Goal: Transaction & Acquisition: Purchase product/service

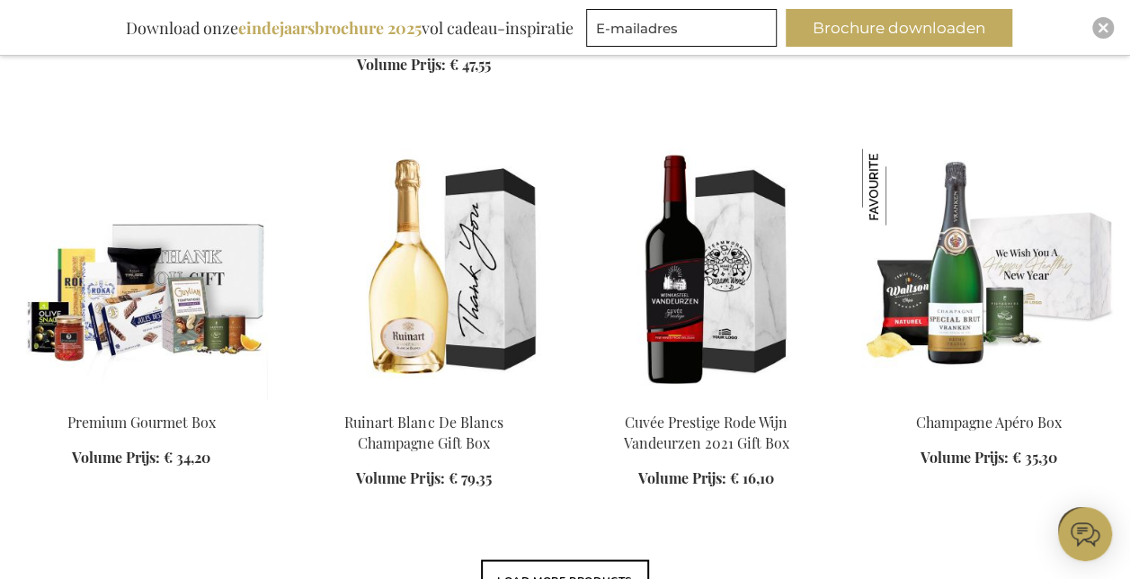
scroll to position [1529, 0]
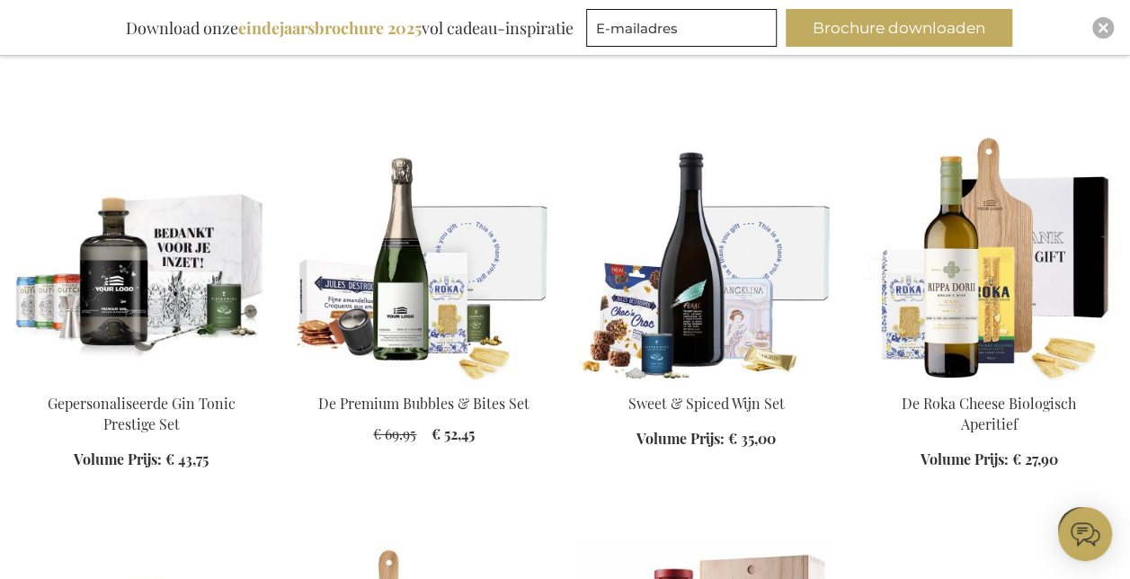
scroll to position [2878, 0]
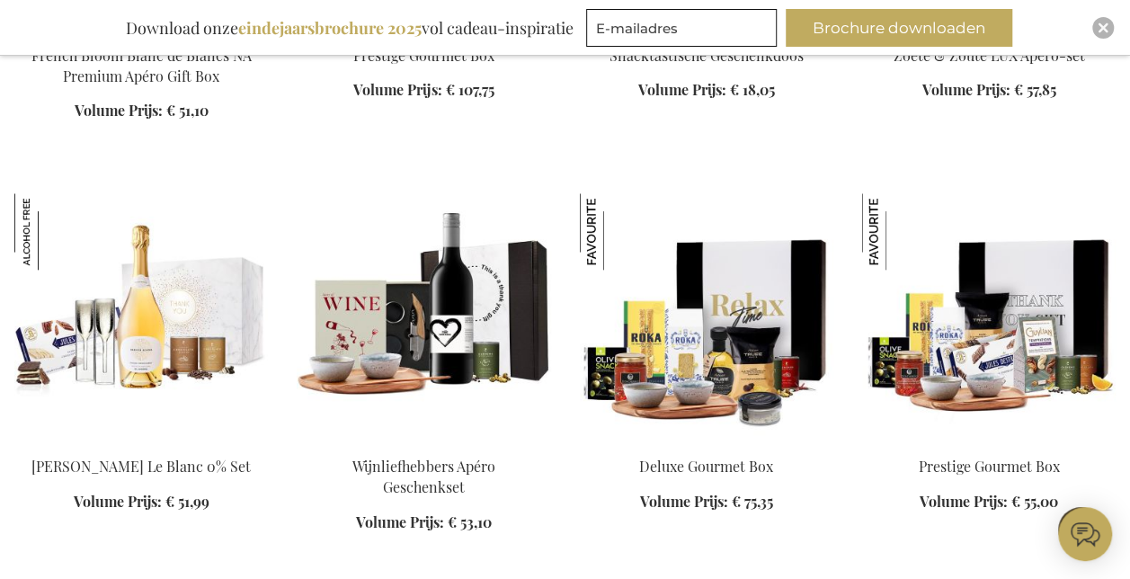
scroll to position [4317, 0]
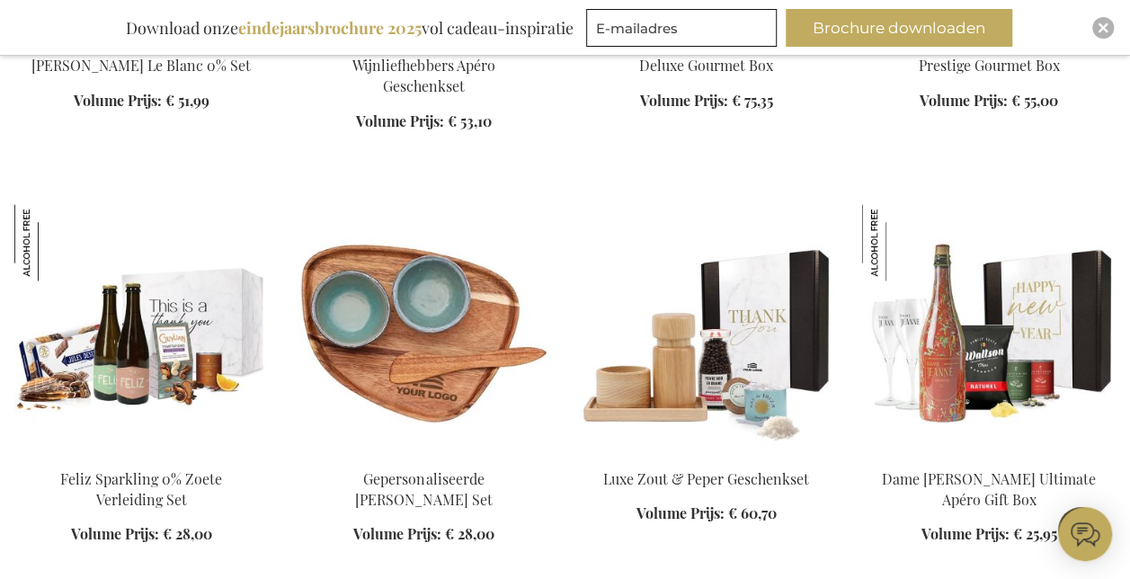
scroll to position [4676, 0]
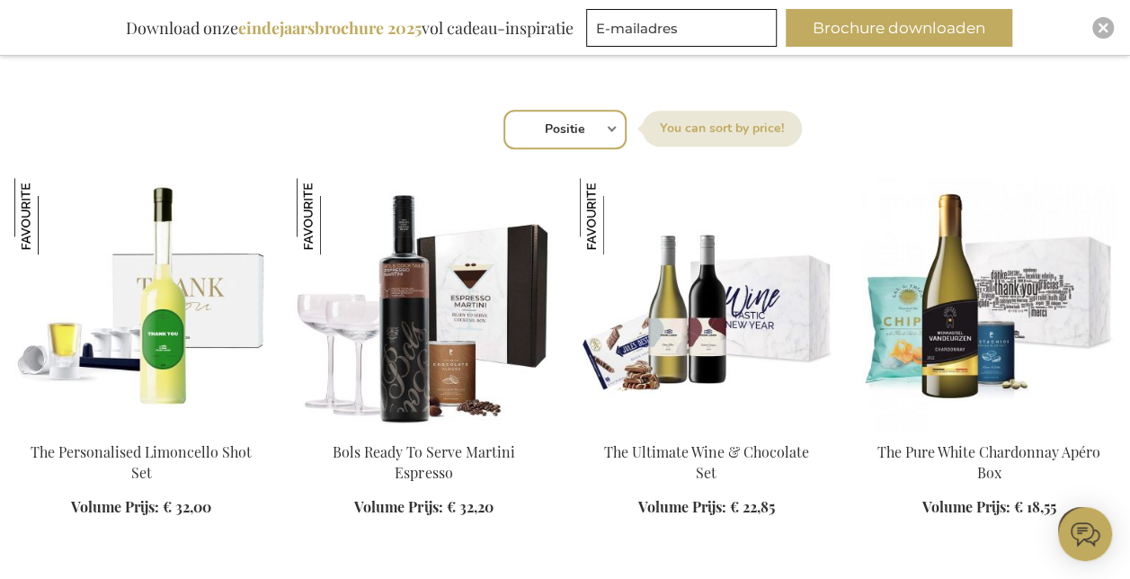
scroll to position [630, 0]
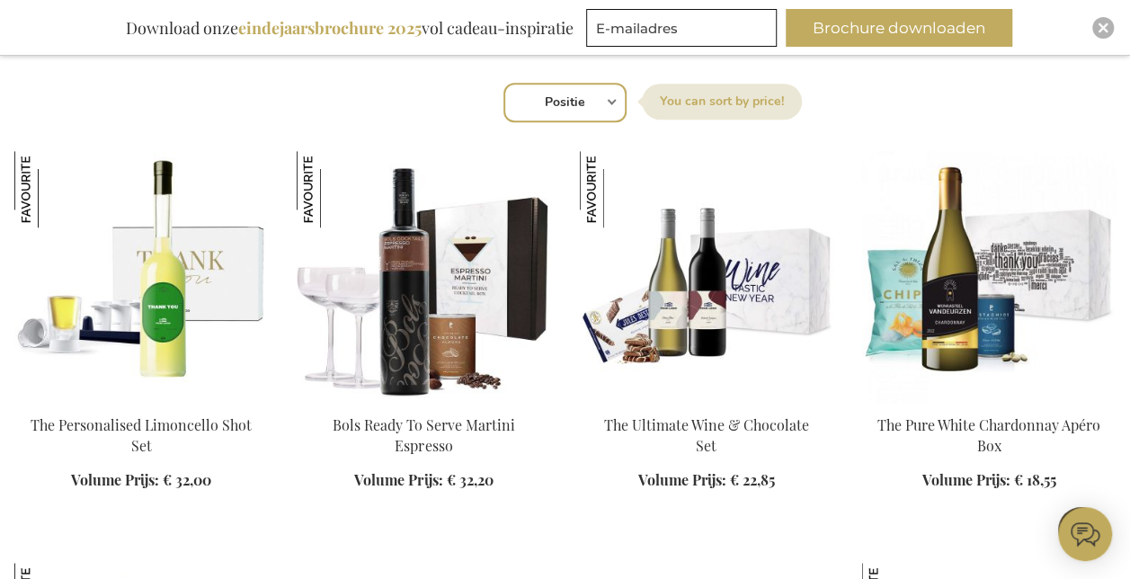
click at [694, 103] on label "Sorteer op" at bounding box center [722, 102] width 160 height 36
click at [627, 103] on select "Positie Best Sellers Meest bekeken Nieuw Biggest Saving Price: low to high Pric…" at bounding box center [565, 103] width 123 height 40
click at [611, 101] on div "Sorteer op Positie Best Sellers Meest bekeken Nieuw Biggest Saving Price: low t…" at bounding box center [565, 100] width 1083 height 43
click at [614, 103] on select "Positie Best Sellers Meest bekeken Nieuw Biggest Saving Price: low to high Pric…" at bounding box center [565, 103] width 123 height 40
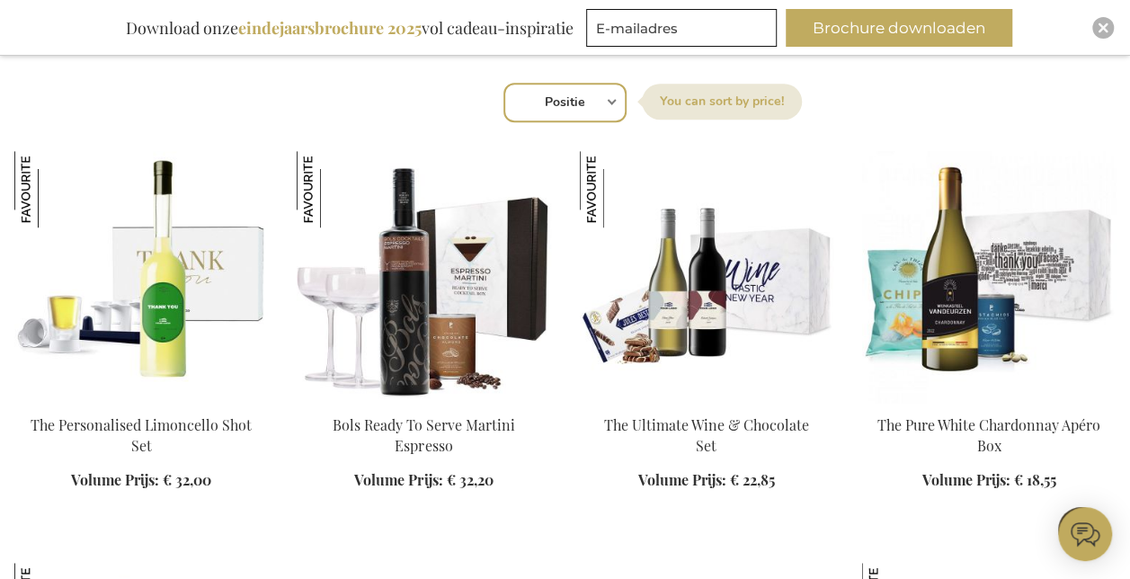
select select "price_asc"
click at [504, 83] on select "Positie Best Sellers Meest bekeken Nieuw Biggest Saving Price: low to high Pric…" at bounding box center [565, 103] width 123 height 40
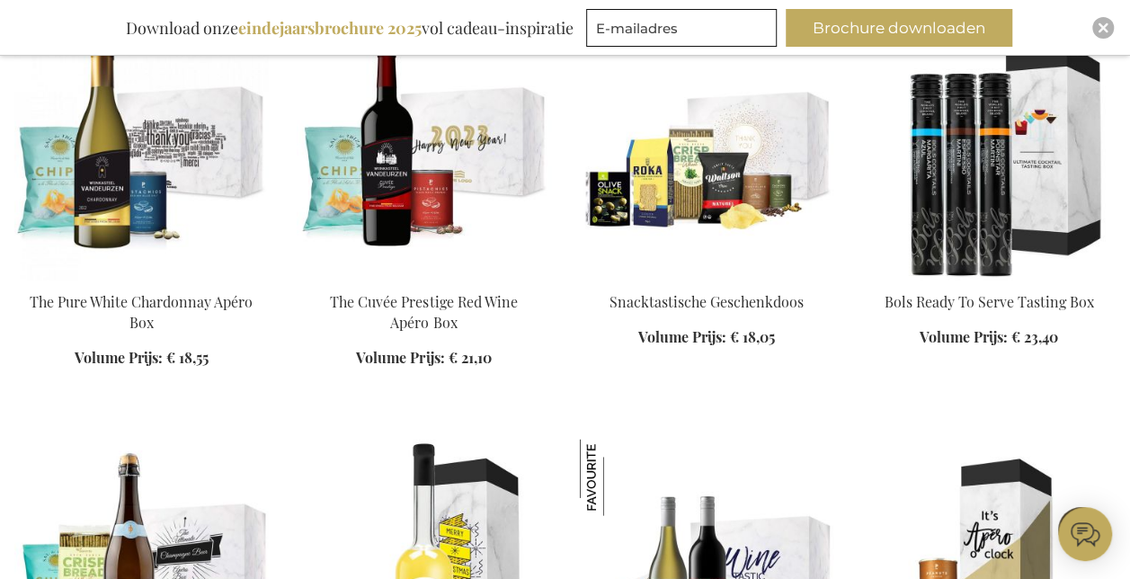
scroll to position [1619, 0]
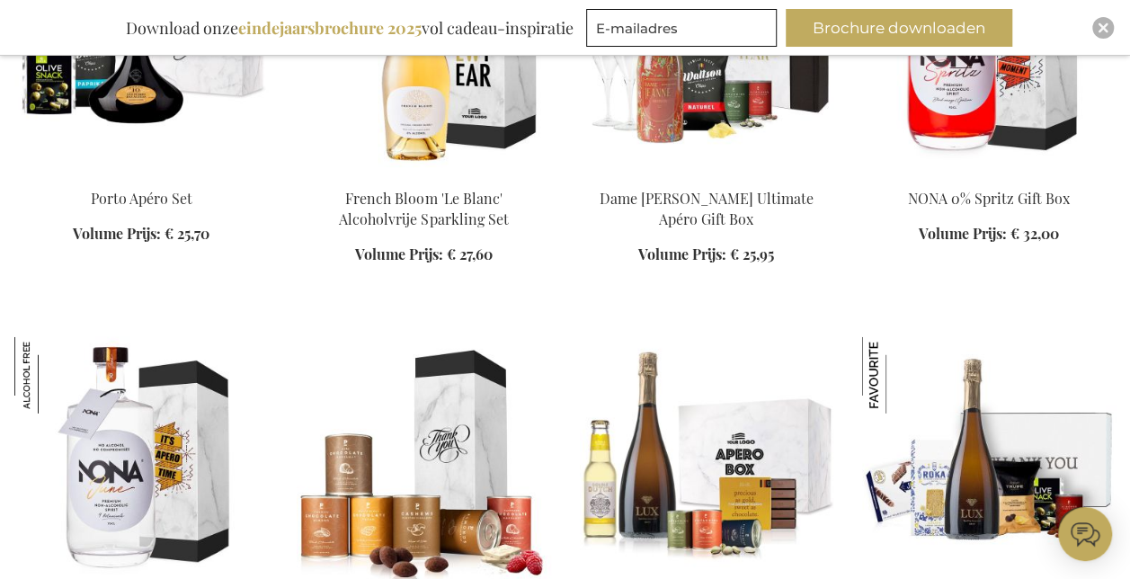
scroll to position [2608, 0]
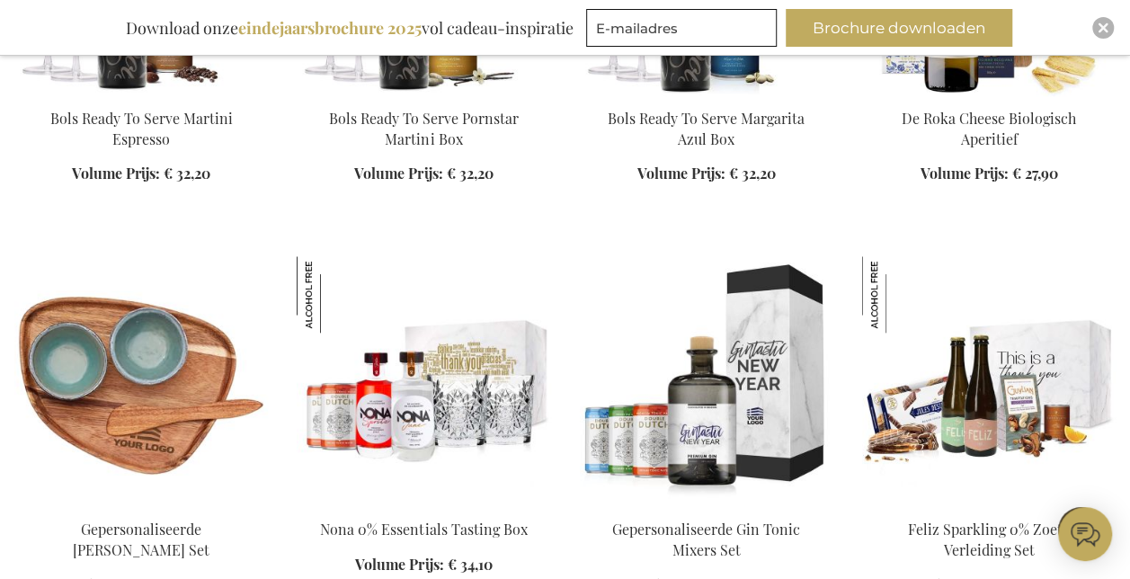
scroll to position [4317, 0]
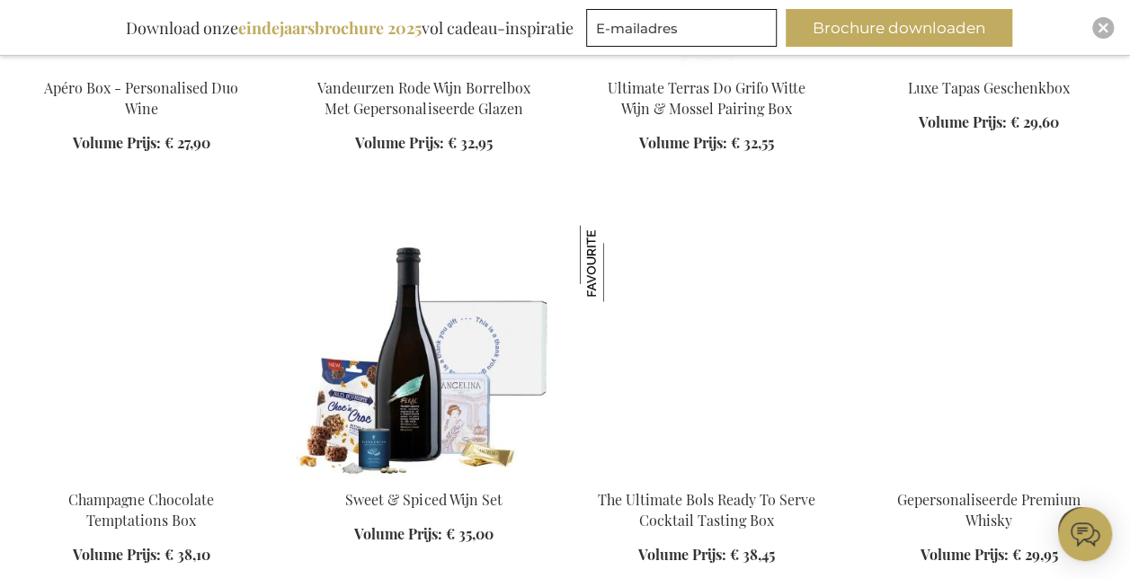
scroll to position [5126, 0]
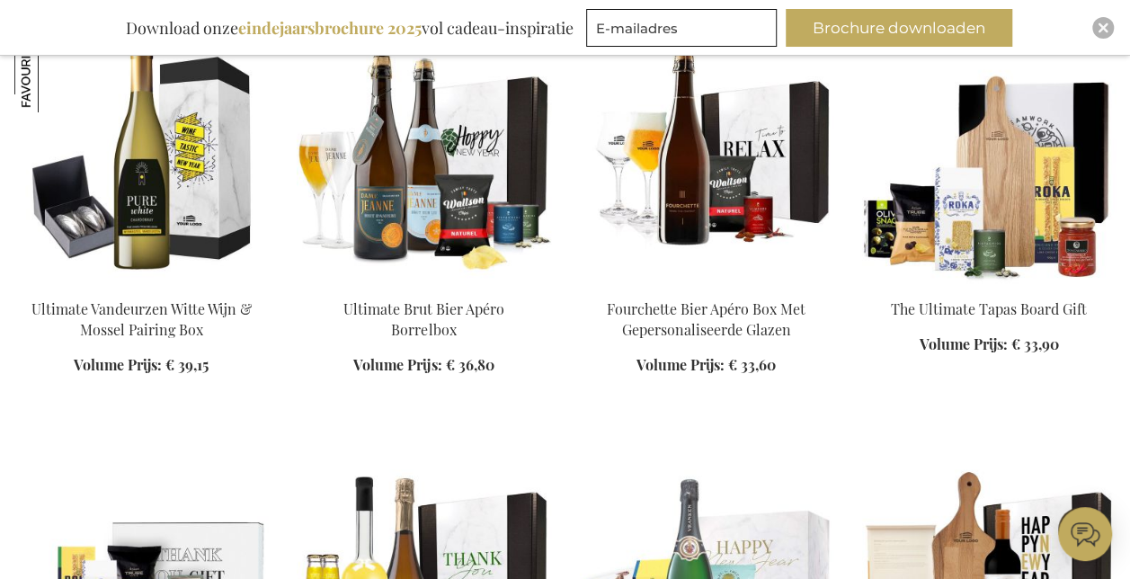
scroll to position [6565, 0]
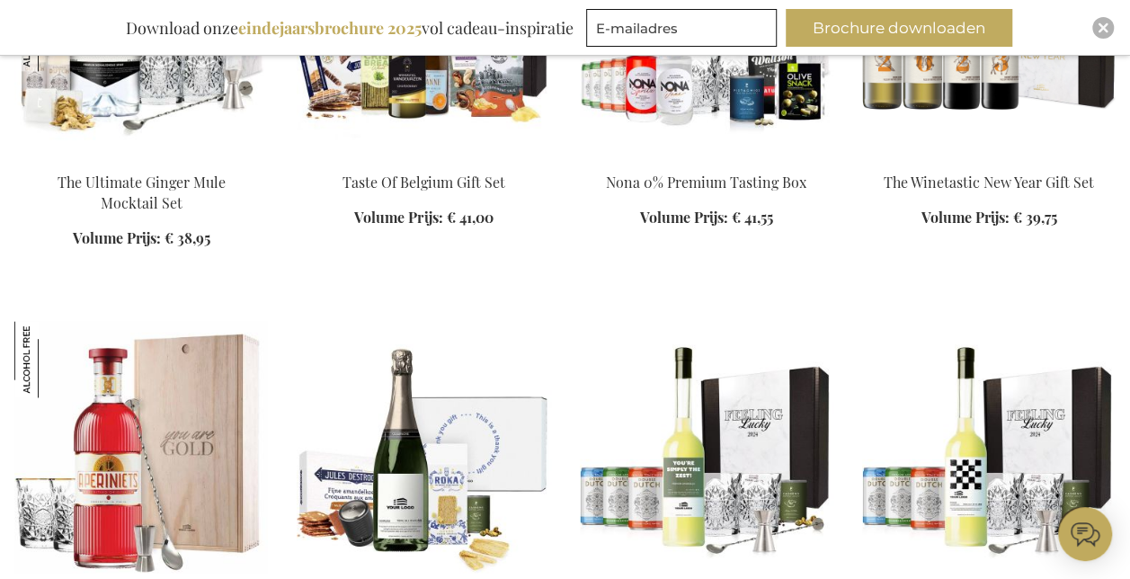
scroll to position [8004, 0]
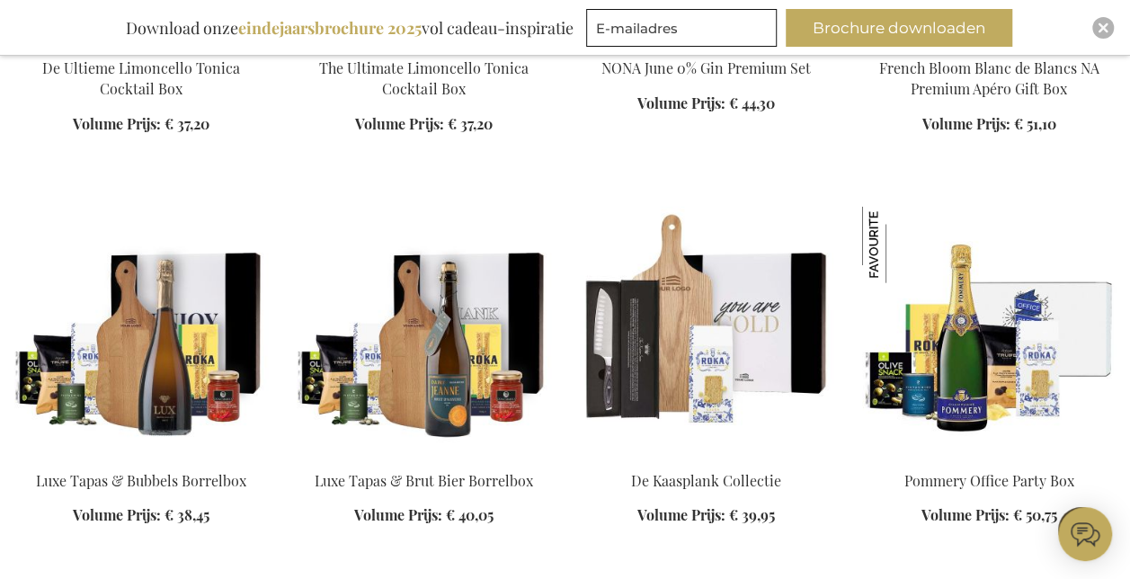
scroll to position [8993, 0]
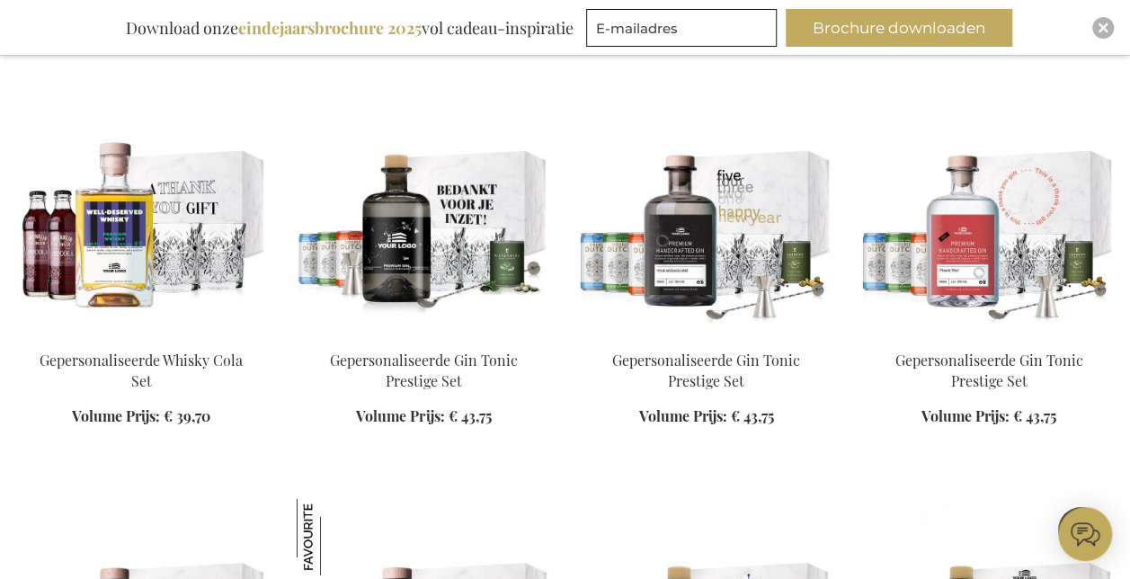
scroll to position [9353, 0]
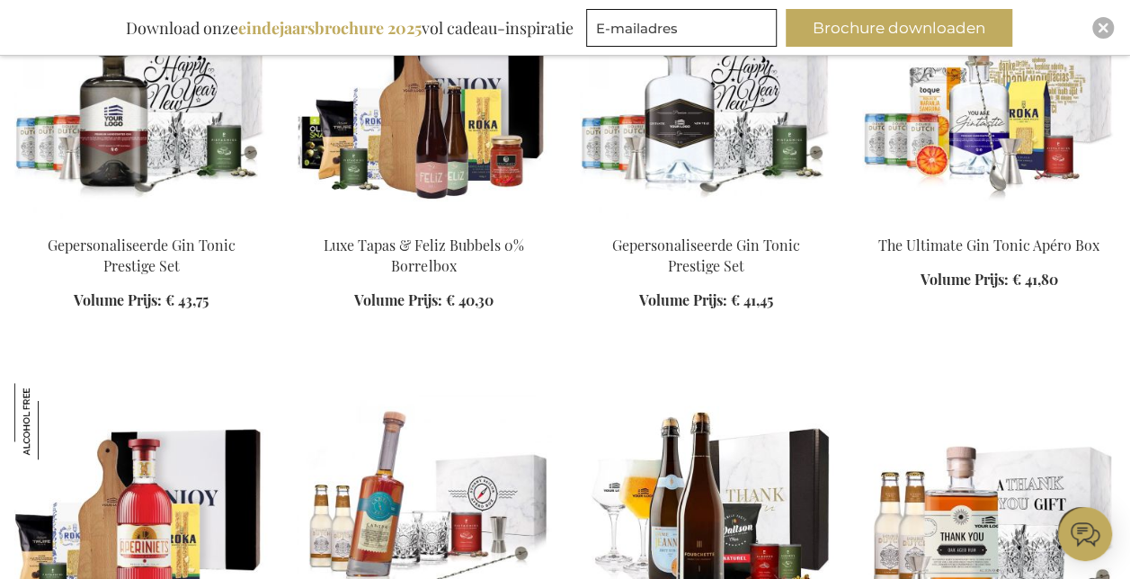
scroll to position [10702, 0]
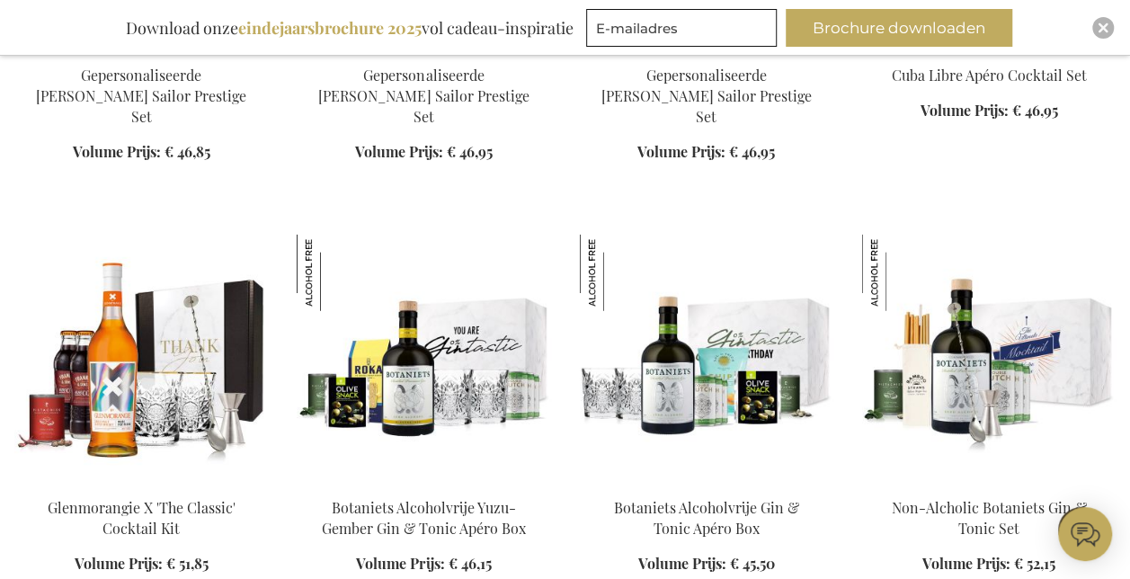
scroll to position [12500, 0]
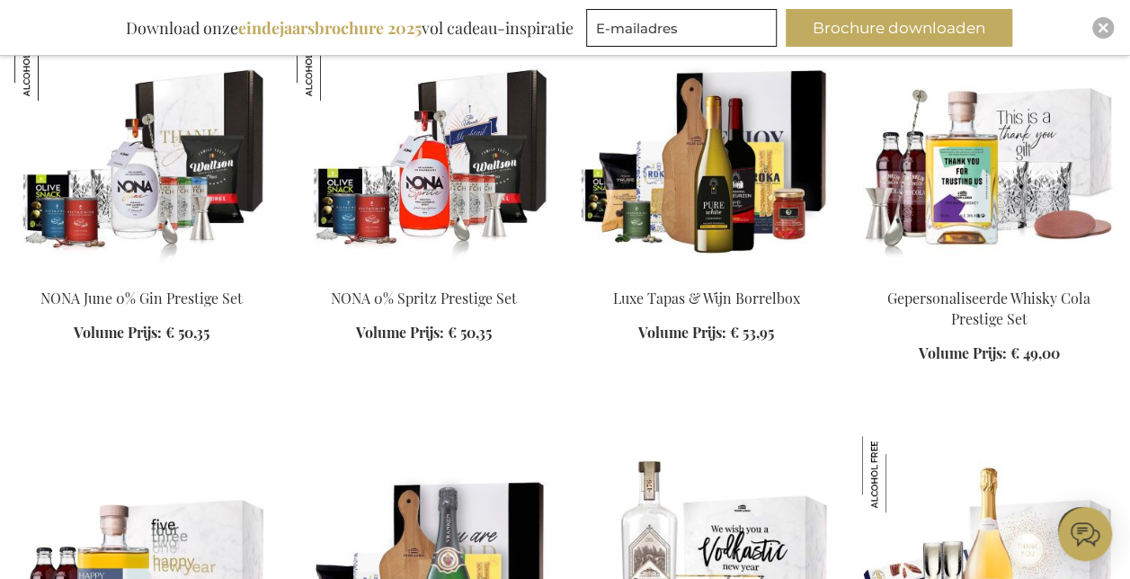
scroll to position [14299, 0]
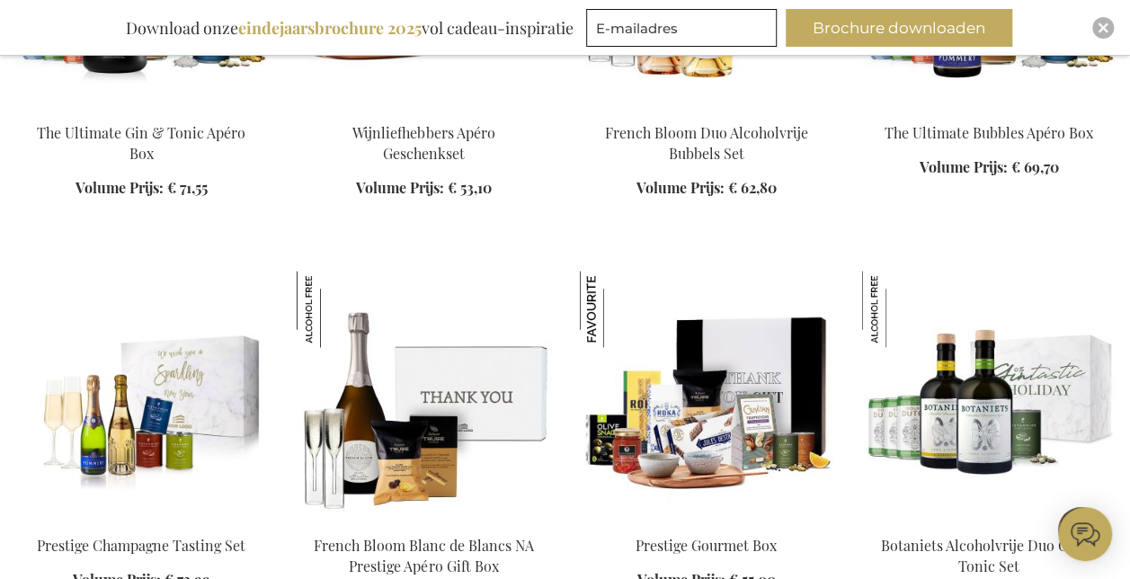
scroll to position [15198, 0]
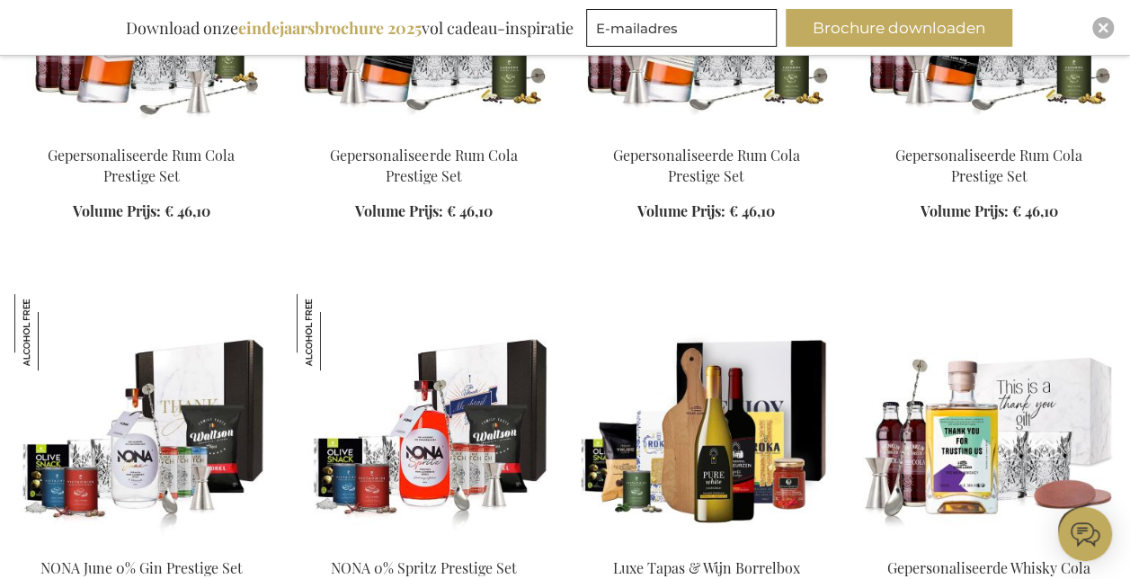
scroll to position [13130, 0]
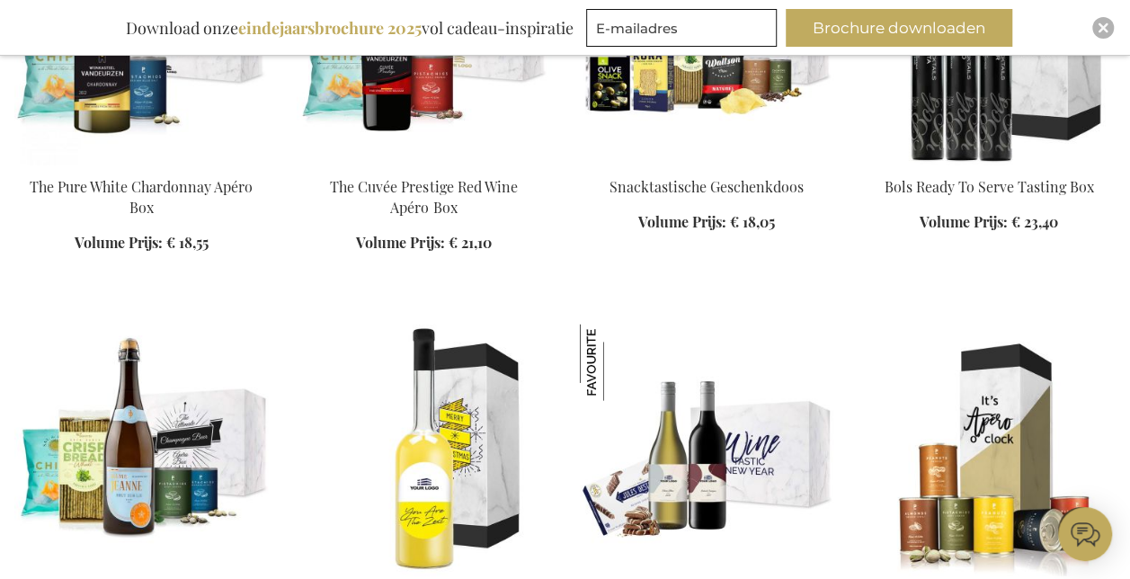
scroll to position [1770, 0]
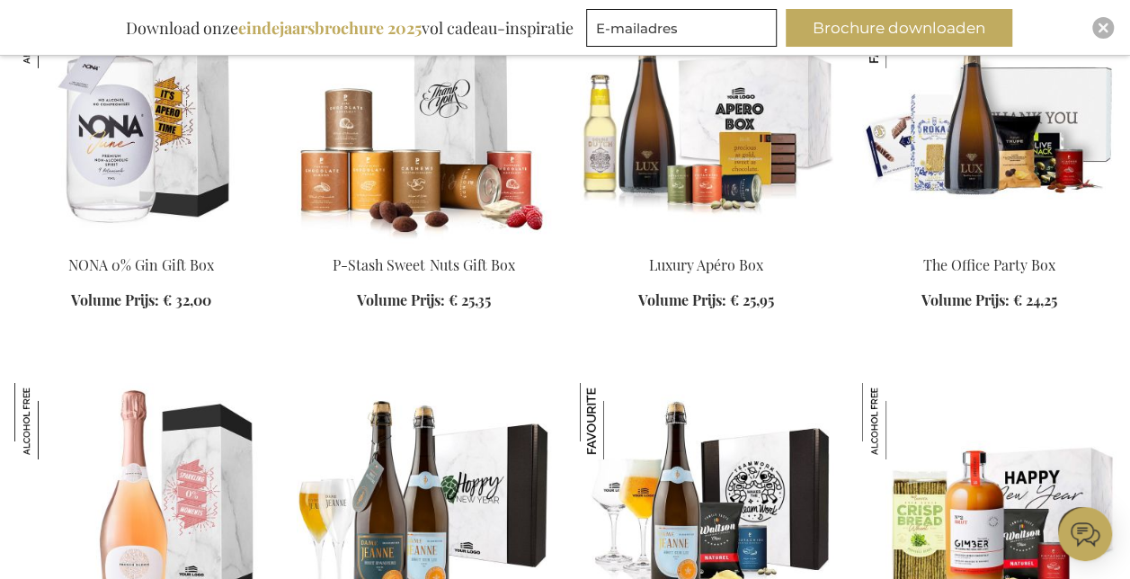
scroll to position [2849, 0]
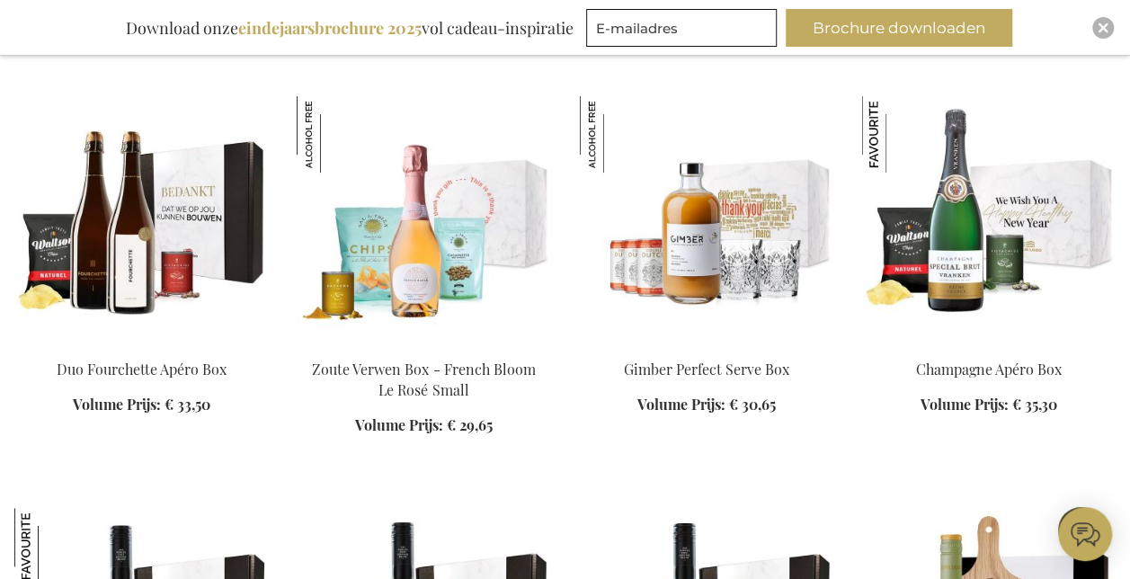
scroll to position [3658, 0]
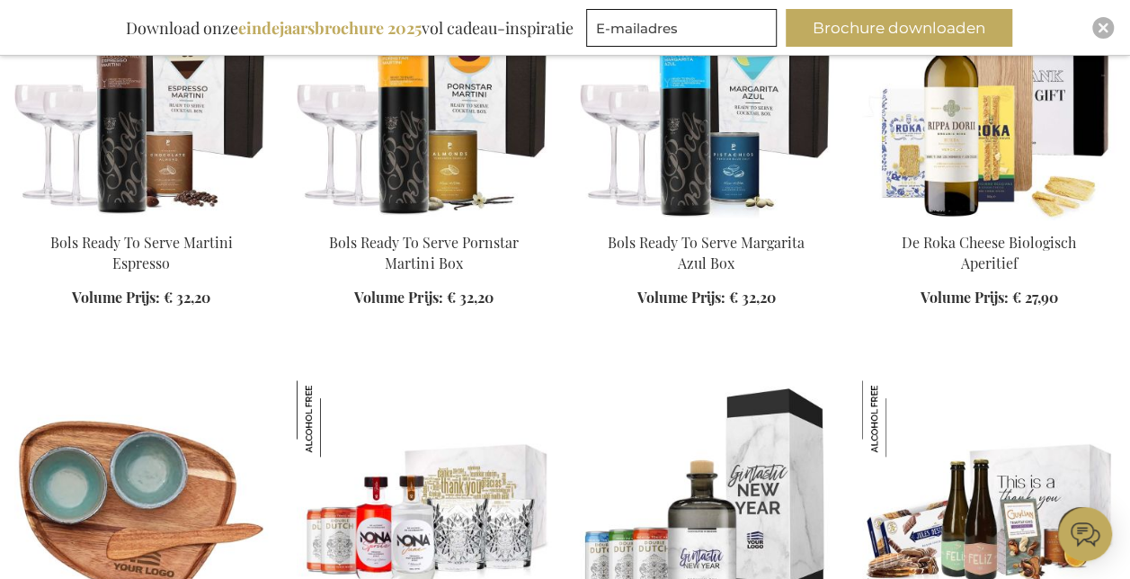
scroll to position [3928, 0]
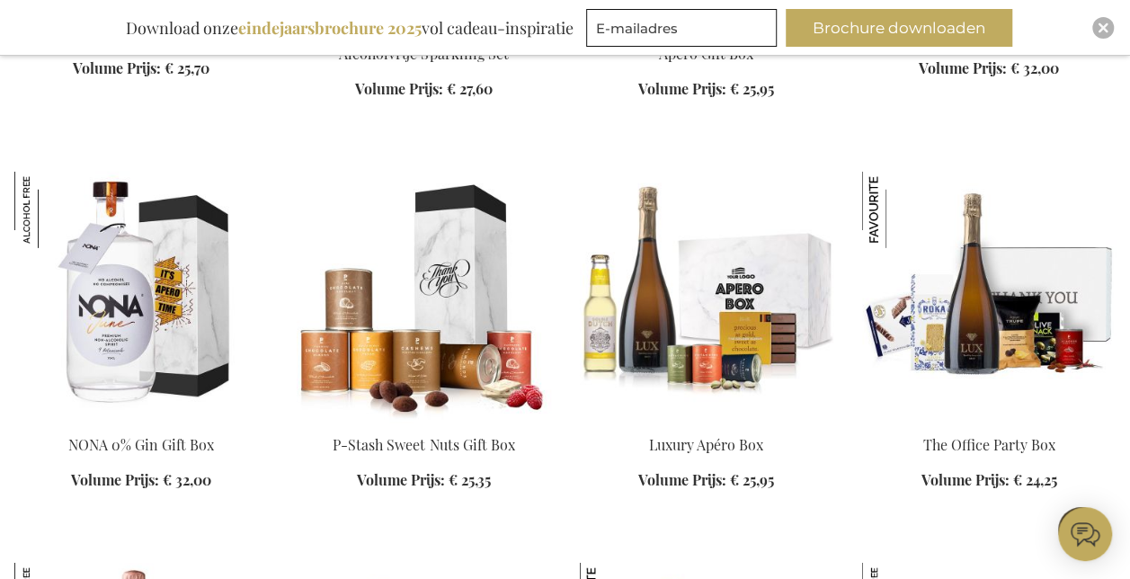
scroll to position [2309, 0]
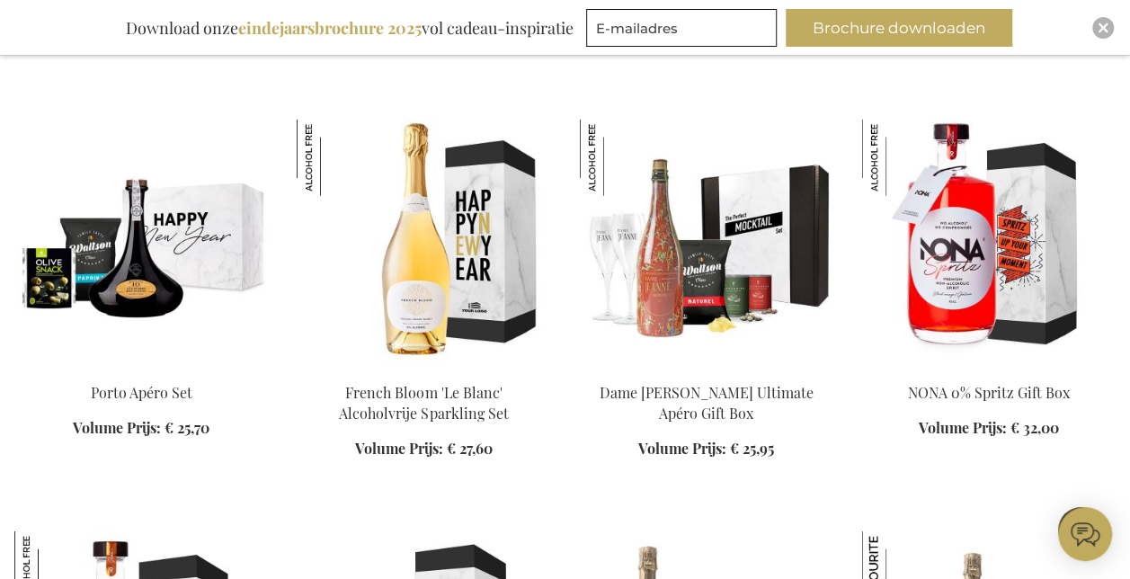
click at [673, 279] on img at bounding box center [707, 246] width 254 height 252
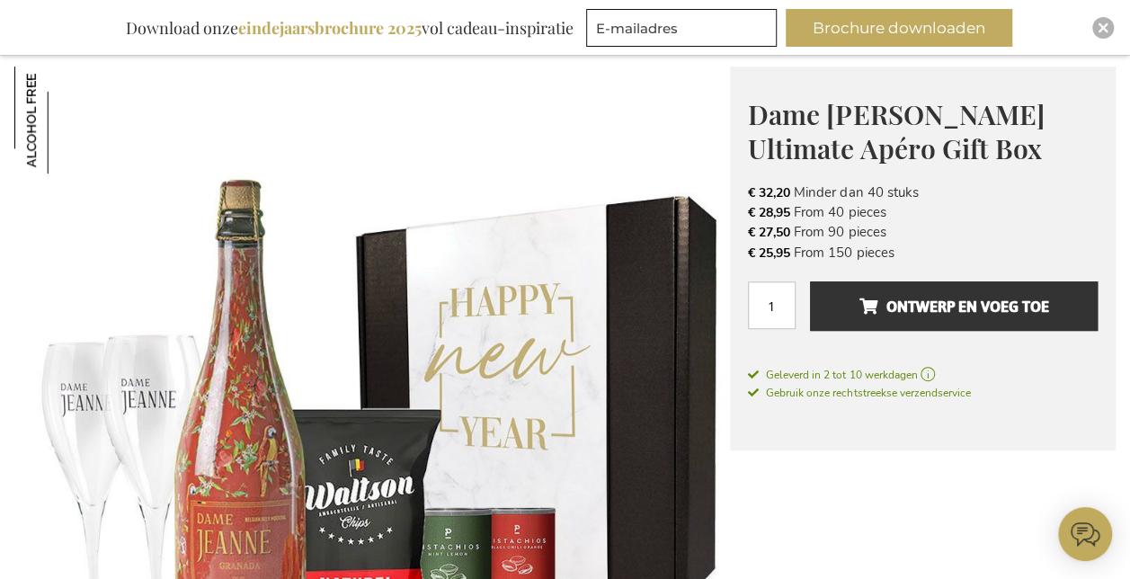
scroll to position [56, 0]
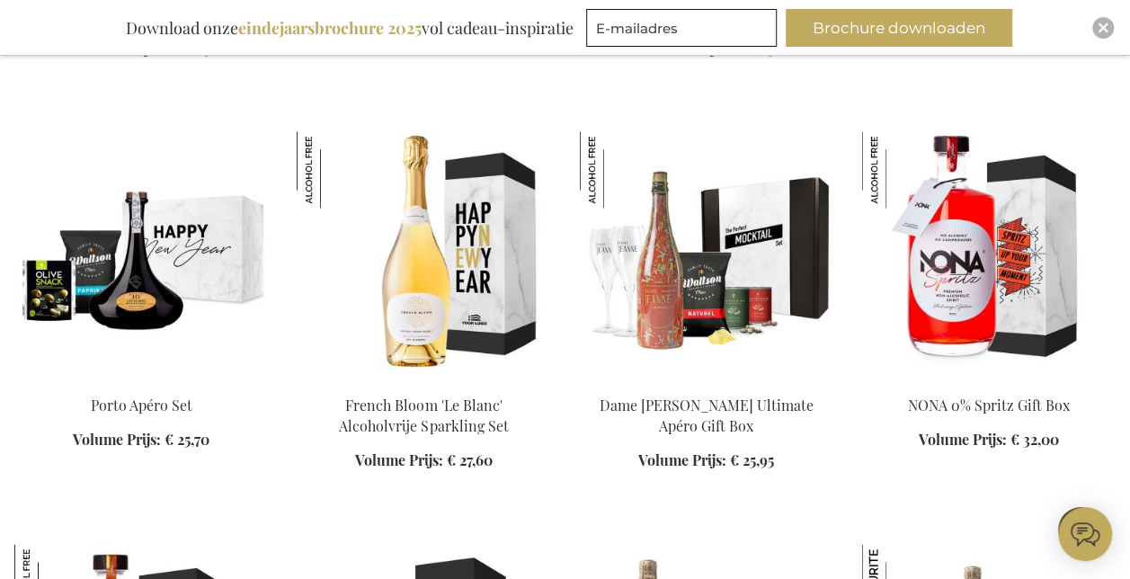
click at [683, 406] on div "In Winkelwagen" at bounding box center [707, 444] width 254 height 96
click at [128, 275] on img at bounding box center [141, 257] width 254 height 252
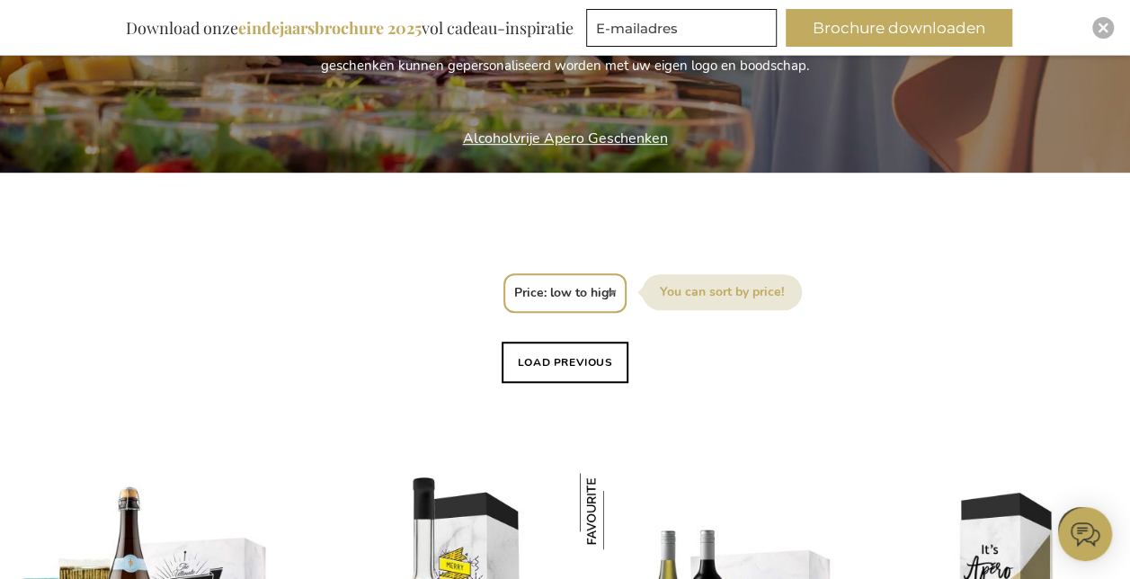
scroll to position [383, 0]
